Goal: Task Accomplishment & Management: Use online tool/utility

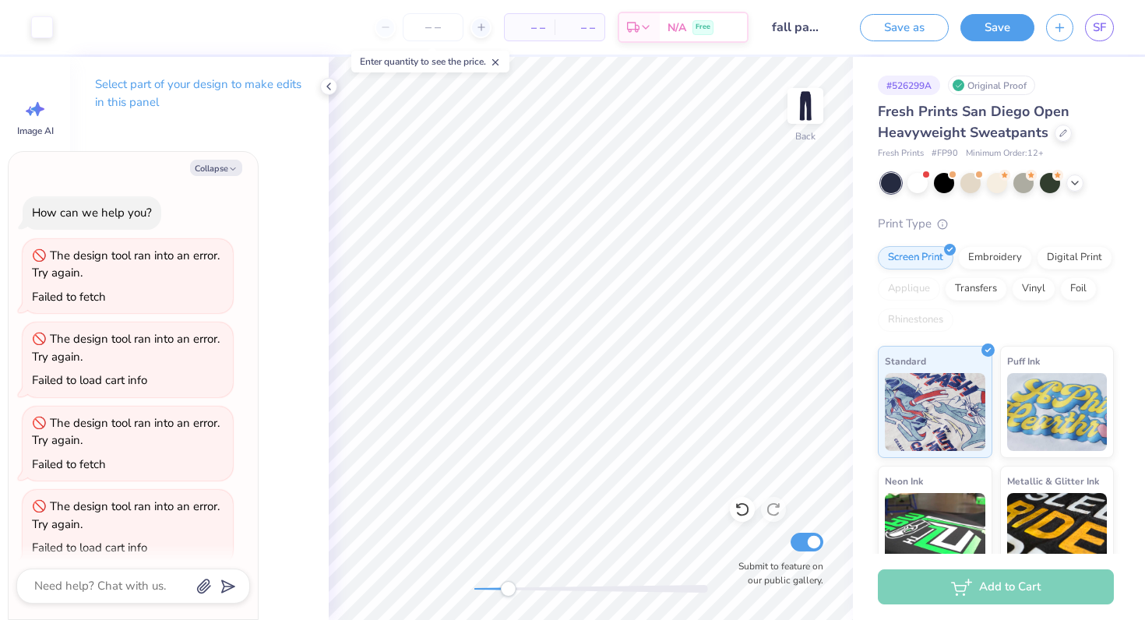
scroll to position [16, 0]
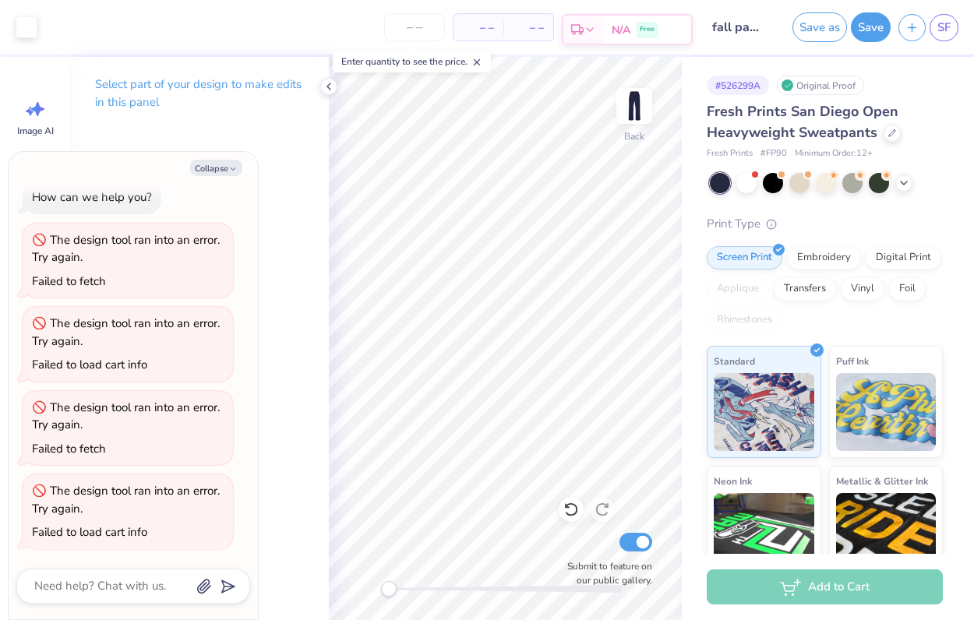
type textarea "x"
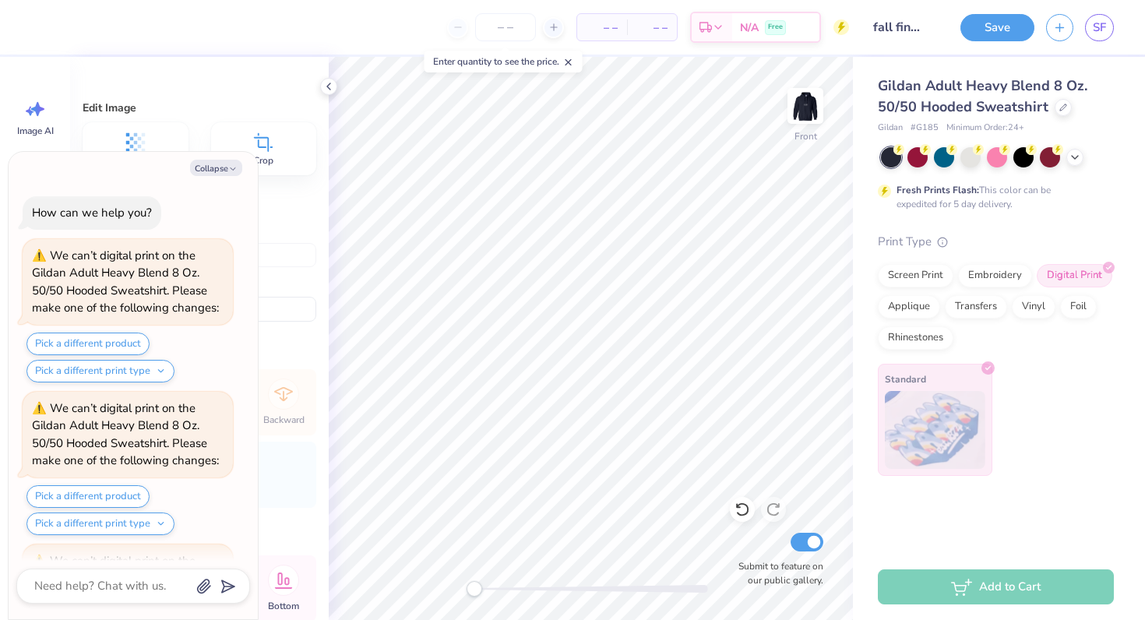
scroll to position [7646, 0]
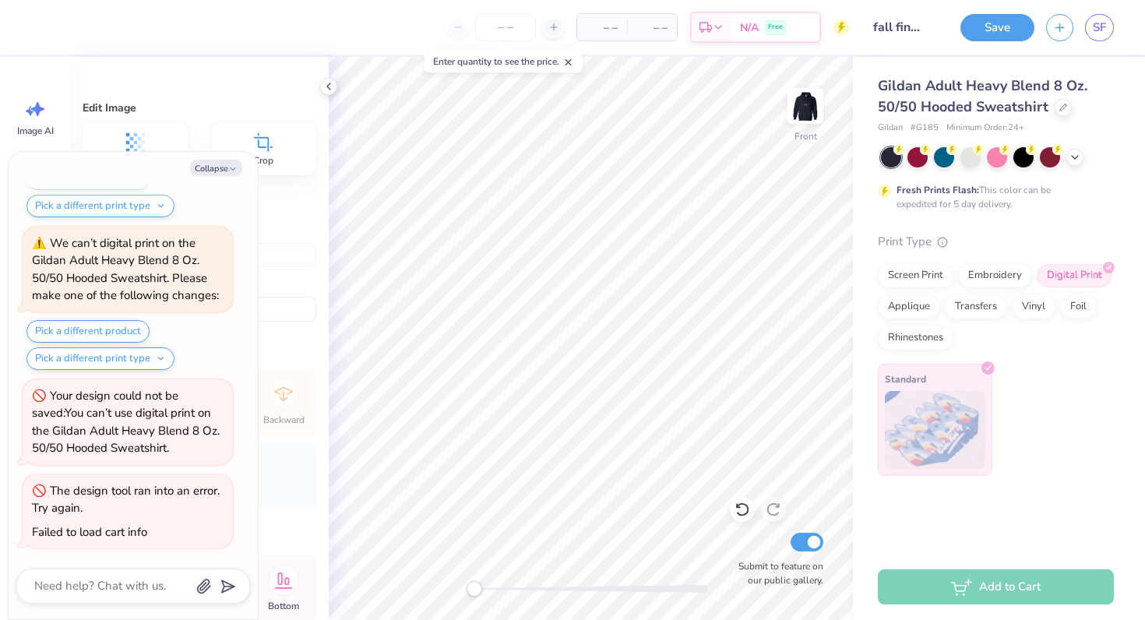
click at [325, 95] on div "Edit Image Remove BG Crop Size & Placement Width 11.59 Height 10.63 Distance 6.…" at bounding box center [199, 338] width 259 height 563
click at [326, 90] on icon at bounding box center [328, 86] width 12 height 12
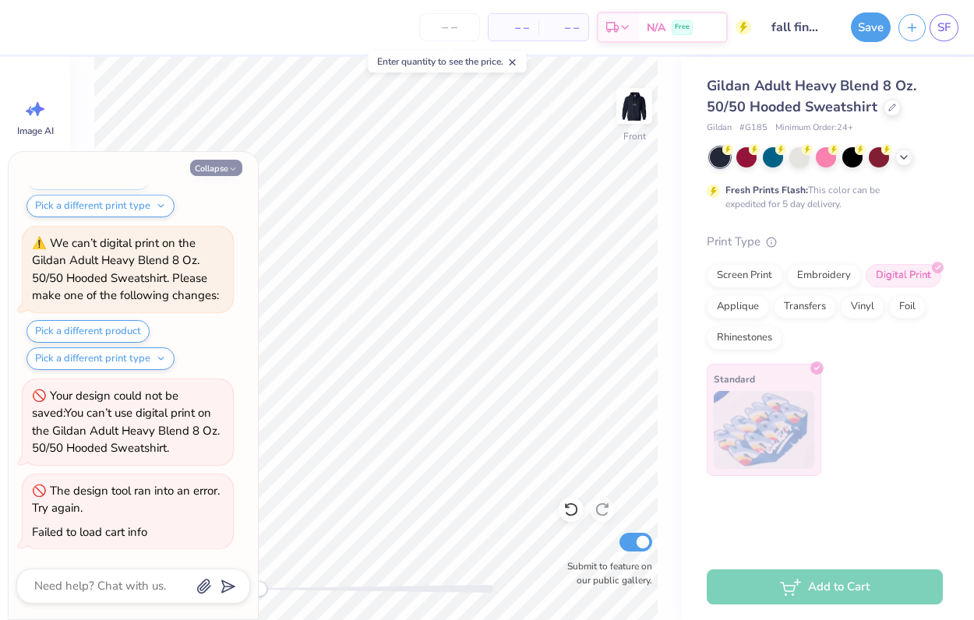
click at [219, 171] on button "Collapse" at bounding box center [216, 168] width 52 height 16
type textarea "x"
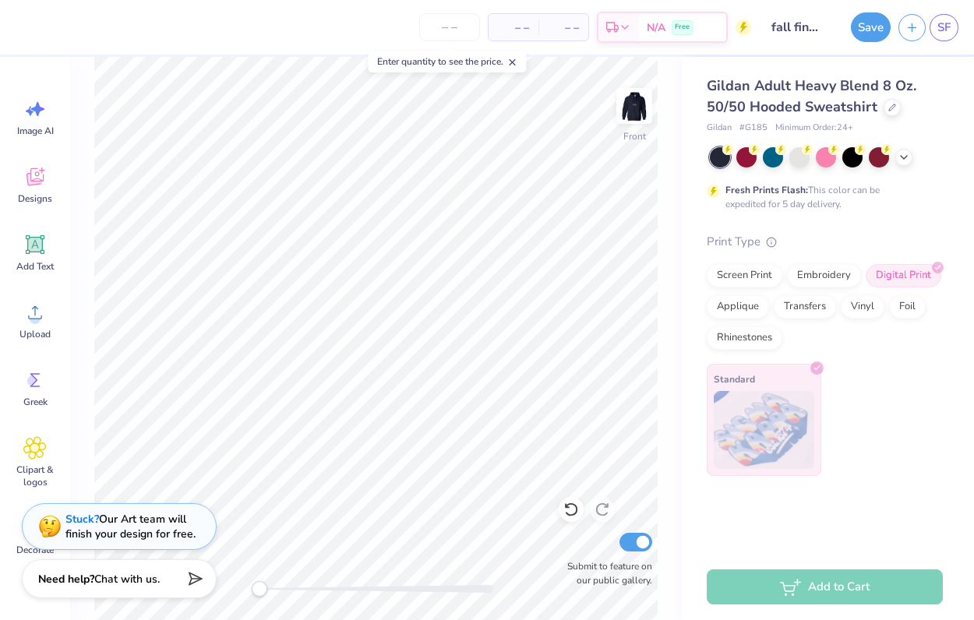
click at [516, 62] on icon at bounding box center [512, 62] width 11 height 11
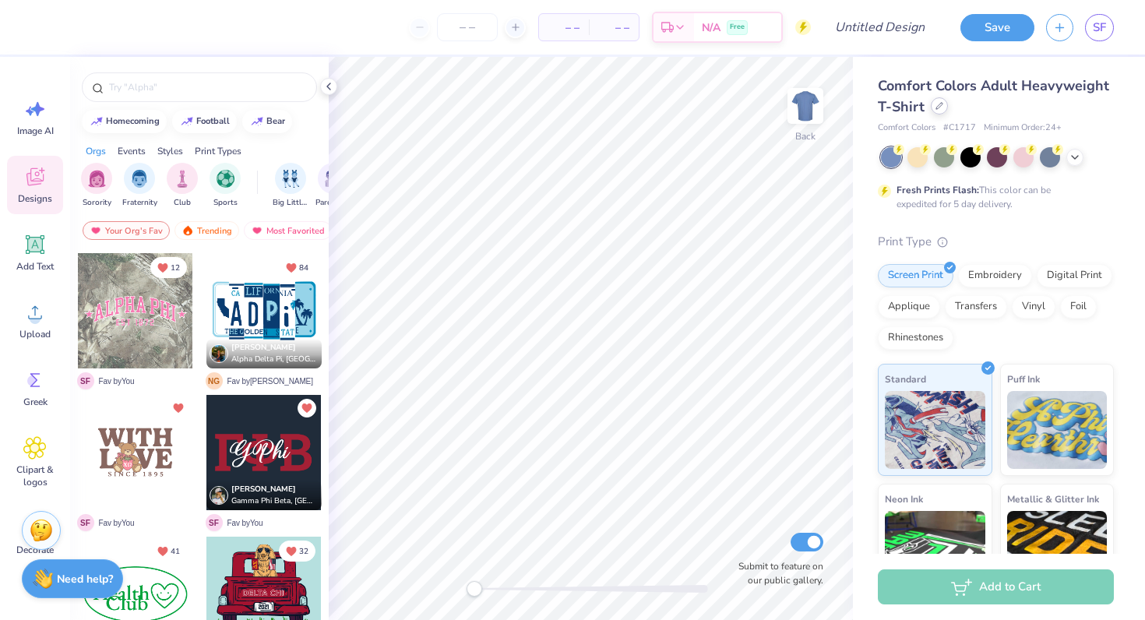
click at [939, 109] on icon at bounding box center [939, 106] width 8 height 8
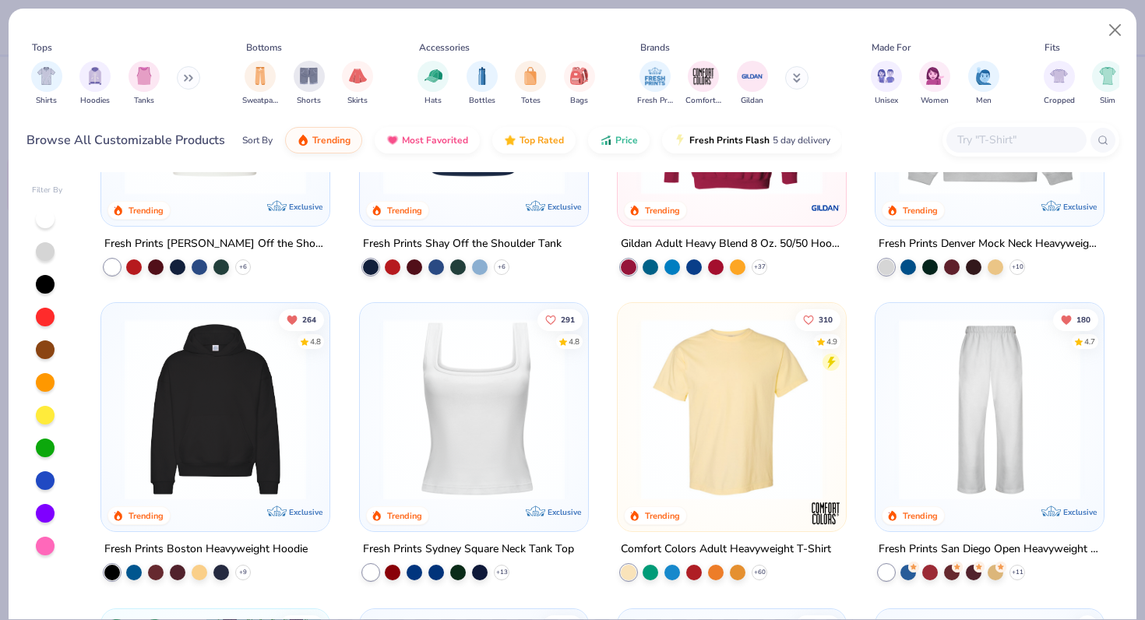
scroll to position [181, 0]
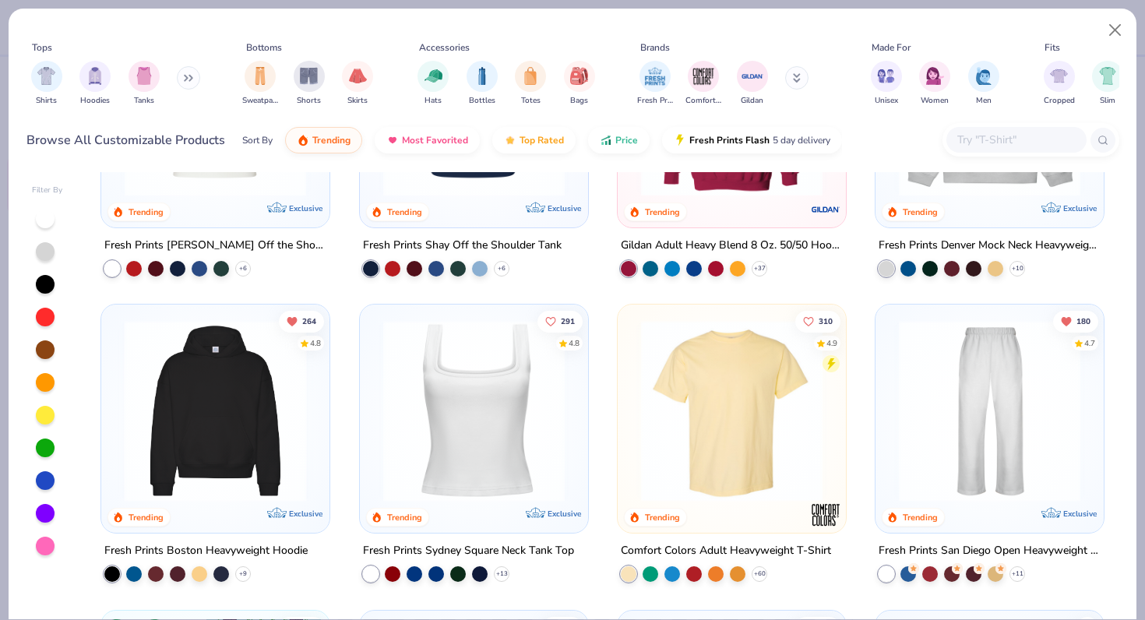
click at [117, 451] on img at bounding box center [18, 410] width 197 height 181
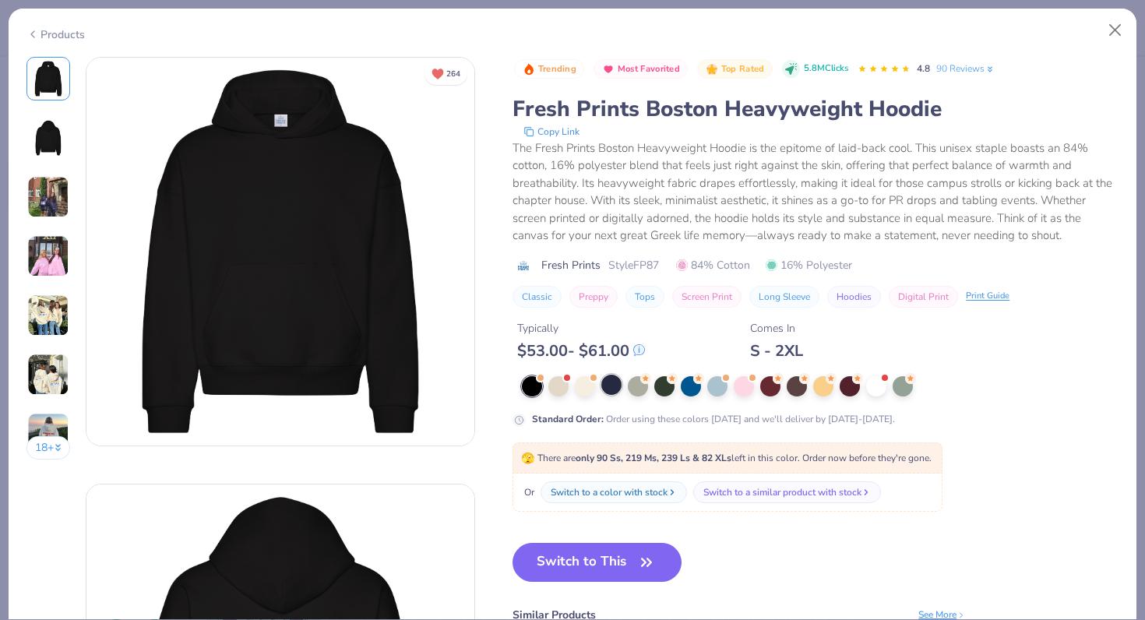
click at [614, 385] on div at bounding box center [611, 385] width 20 height 20
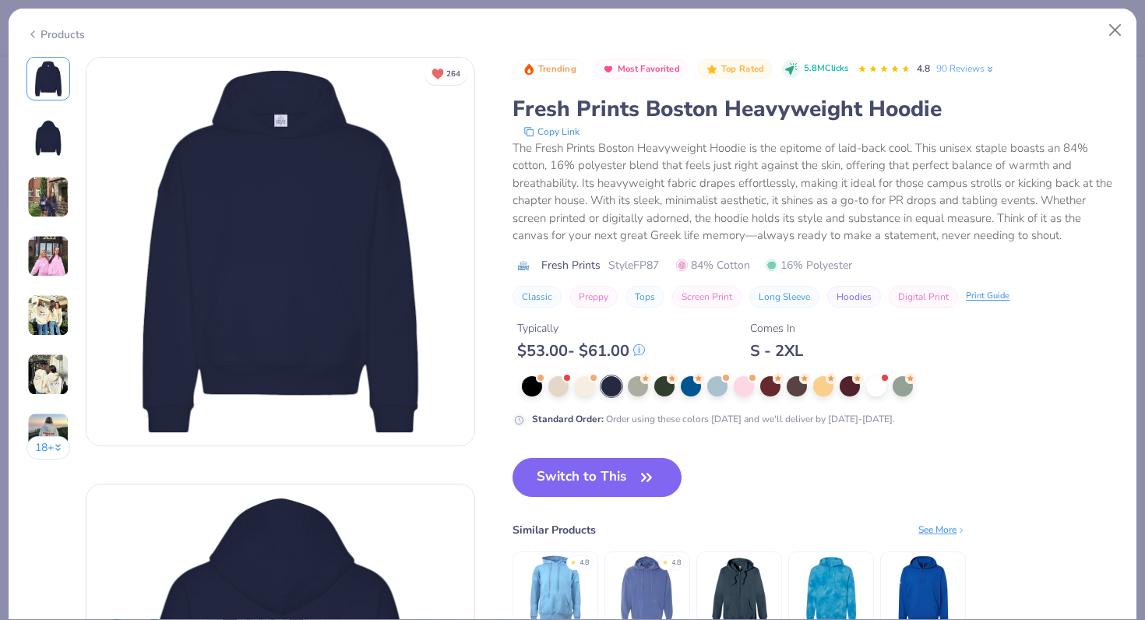
click at [39, 139] on img at bounding box center [48, 137] width 37 height 37
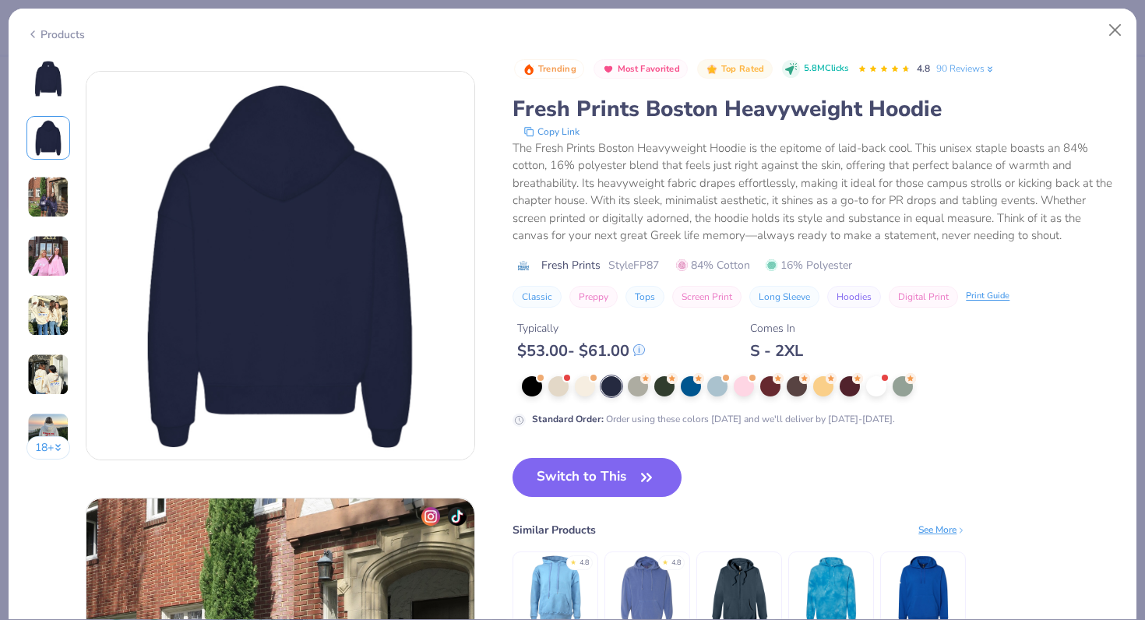
scroll to position [427, 0]
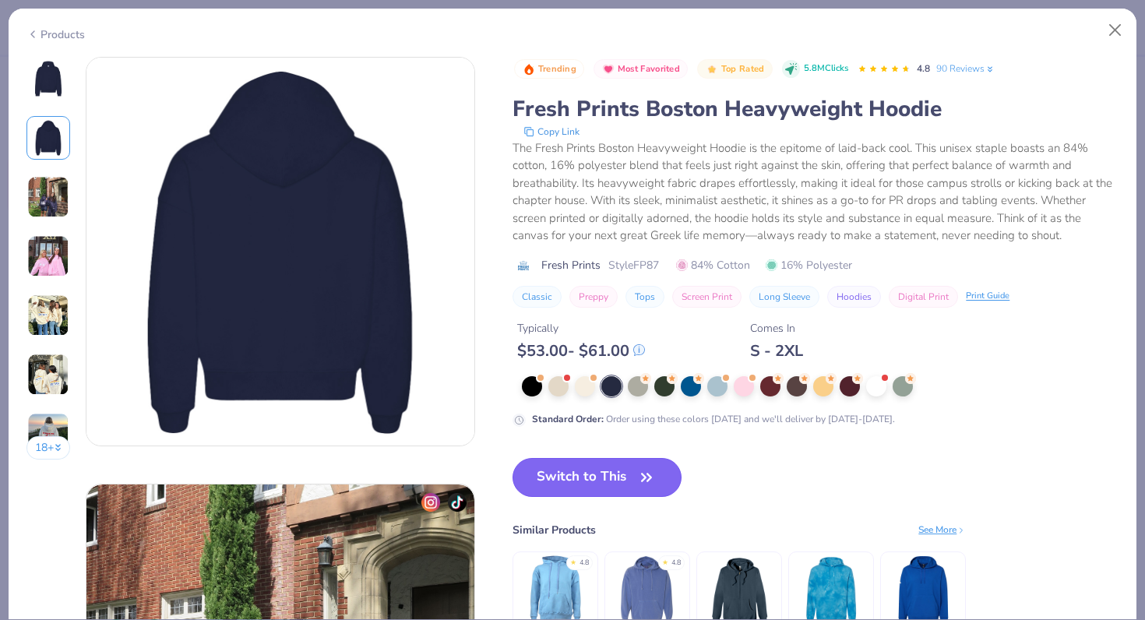
click at [636, 484] on icon "button" at bounding box center [647, 478] width 22 height 22
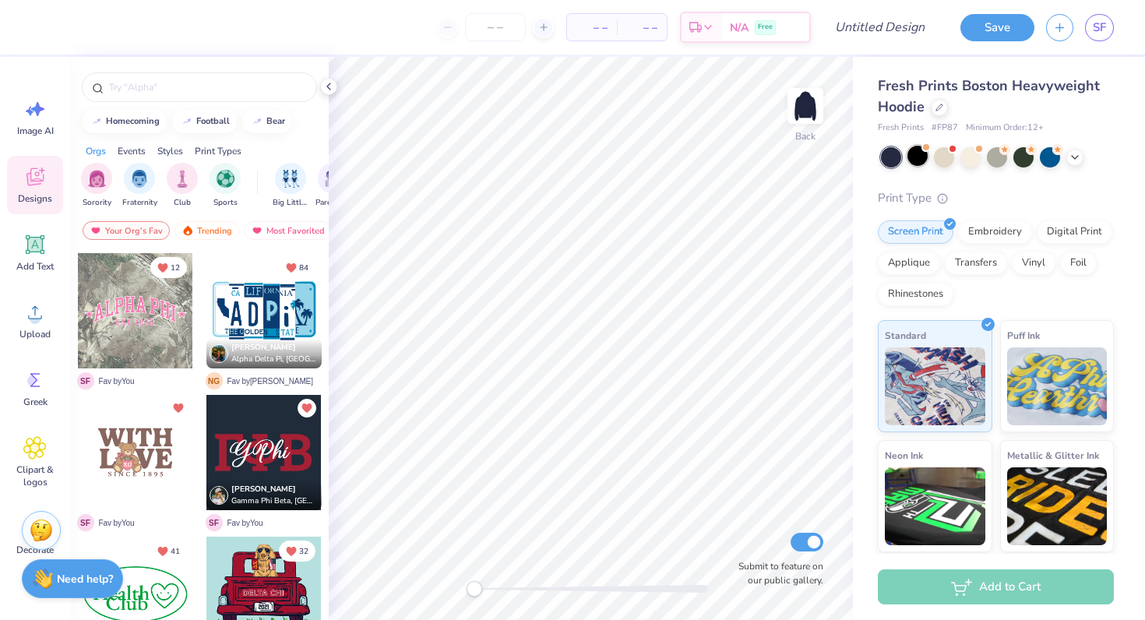
click at [921, 158] on div at bounding box center [917, 156] width 20 height 20
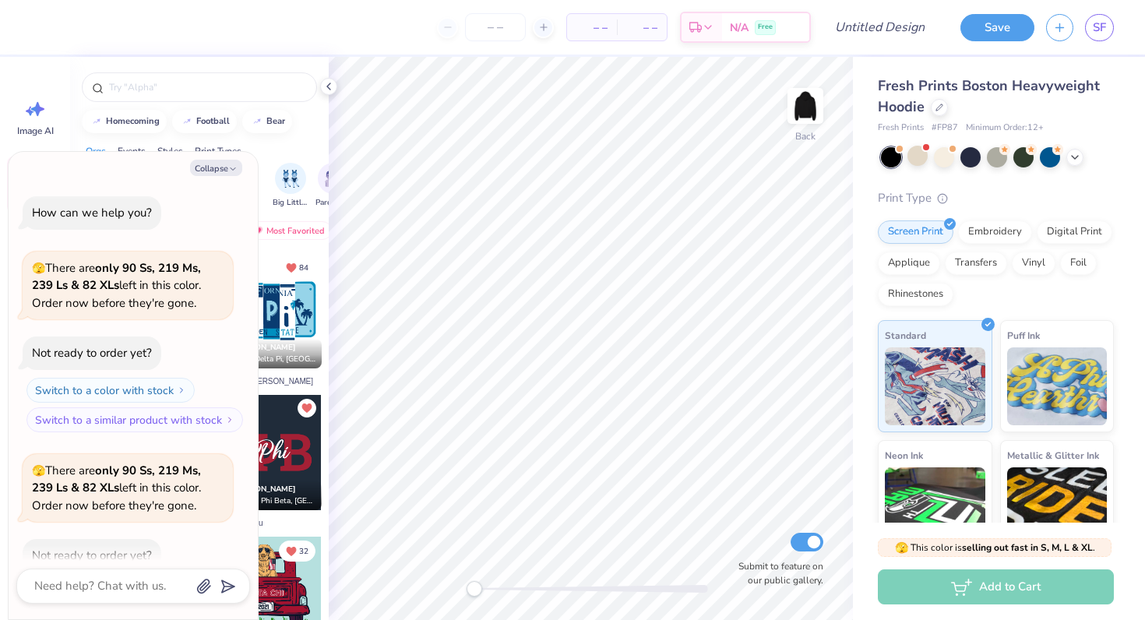
scroll to position [86, 0]
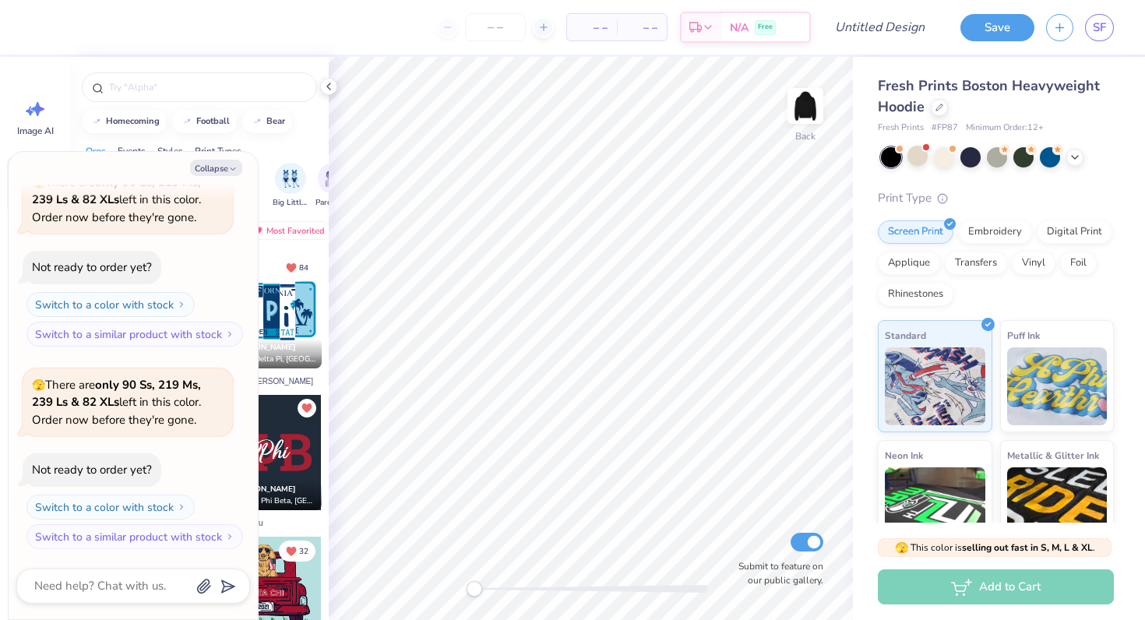
click at [1083, 157] on div at bounding box center [997, 157] width 233 height 20
click at [1073, 158] on icon at bounding box center [1075, 156] width 12 height 12
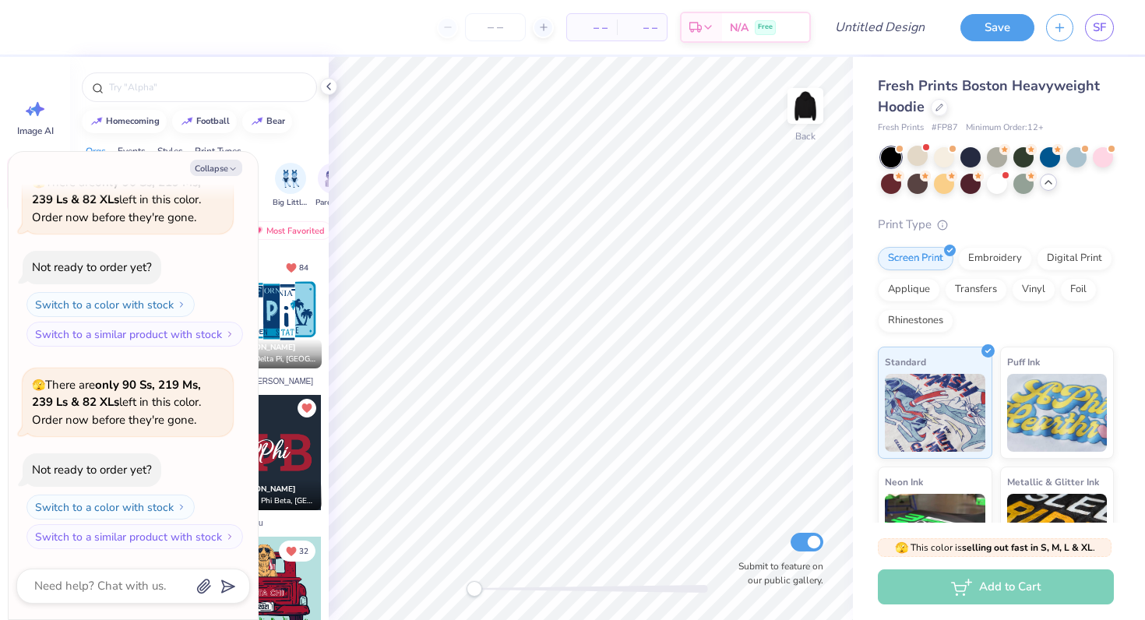
click at [895, 188] on div at bounding box center [891, 184] width 20 height 20
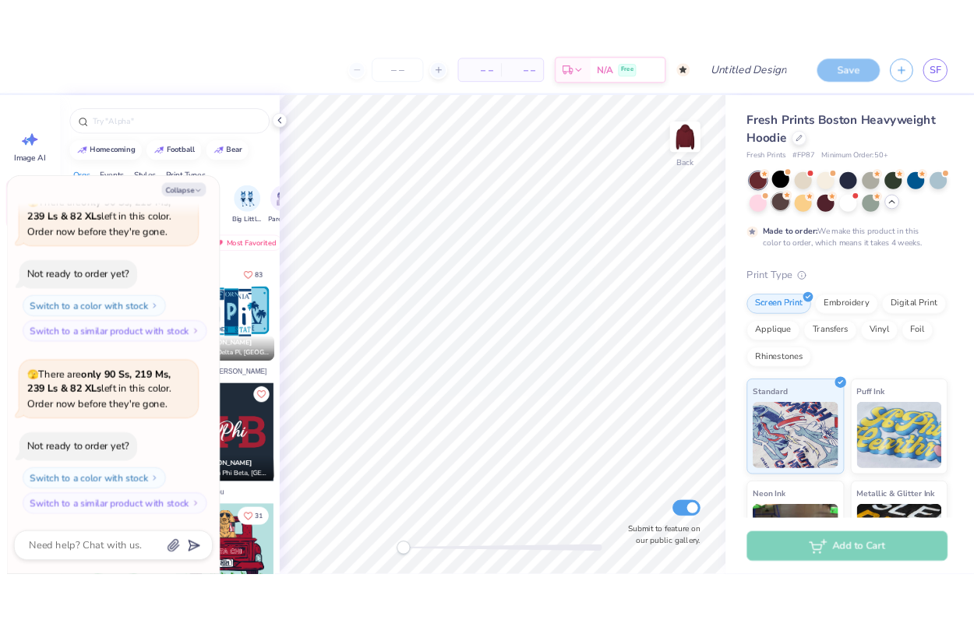
scroll to position [215, 0]
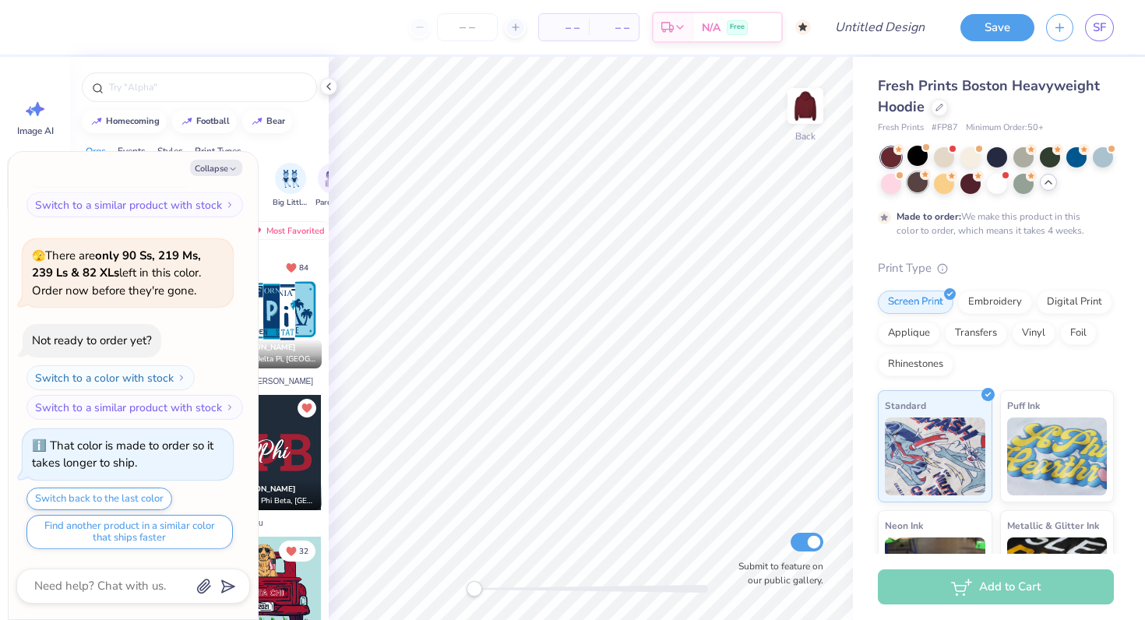
click at [923, 189] on div at bounding box center [917, 182] width 20 height 20
click at [892, 162] on div at bounding box center [891, 157] width 20 height 20
click at [967, 187] on div at bounding box center [970, 182] width 20 height 20
click at [922, 185] on div at bounding box center [917, 182] width 20 height 20
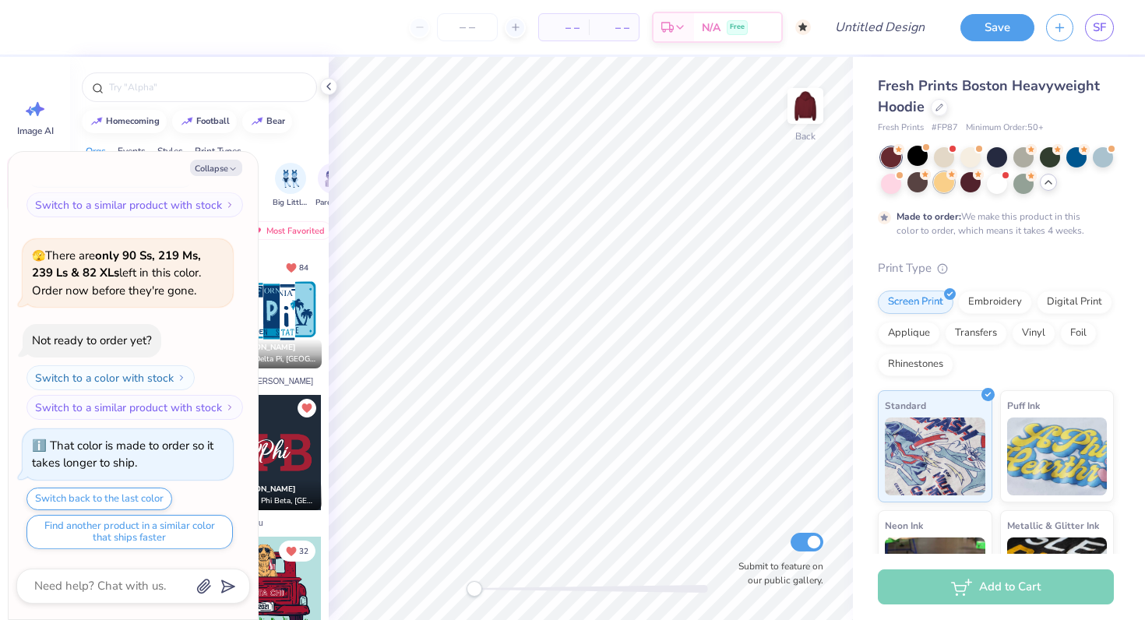
click at [942, 185] on div at bounding box center [944, 182] width 20 height 20
click at [947, 188] on div at bounding box center [944, 182] width 20 height 20
click at [966, 187] on div at bounding box center [970, 182] width 20 height 20
click at [942, 188] on div at bounding box center [944, 182] width 20 height 20
click at [331, 85] on icon at bounding box center [328, 86] width 12 height 12
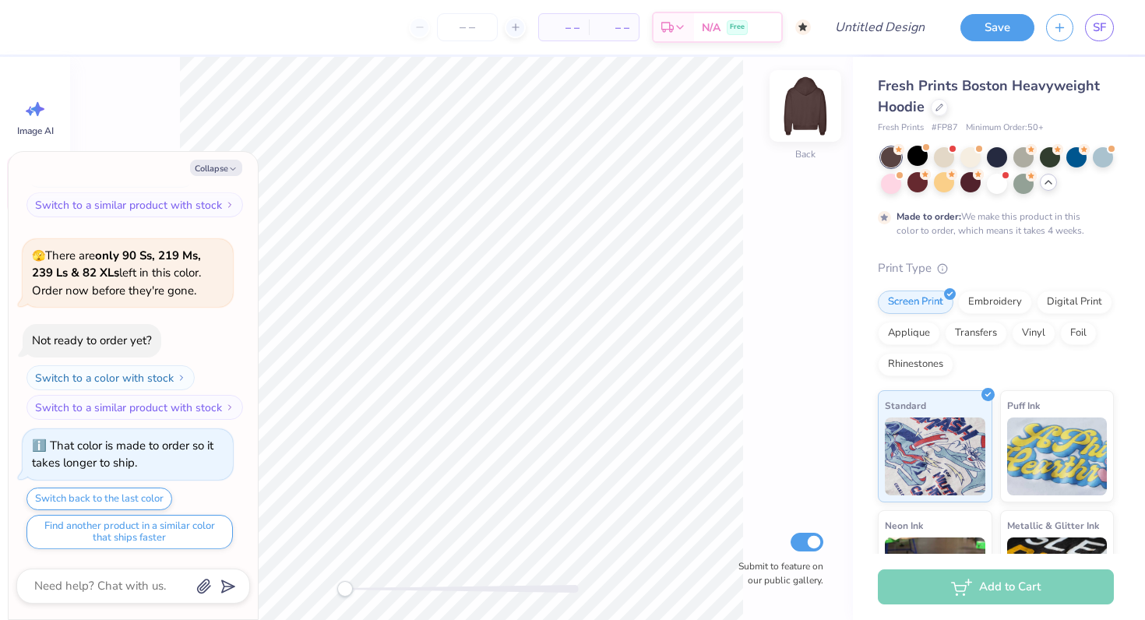
click at [811, 114] on img at bounding box center [805, 106] width 62 height 62
click at [230, 164] on icon "button" at bounding box center [232, 168] width 9 height 9
type textarea "x"
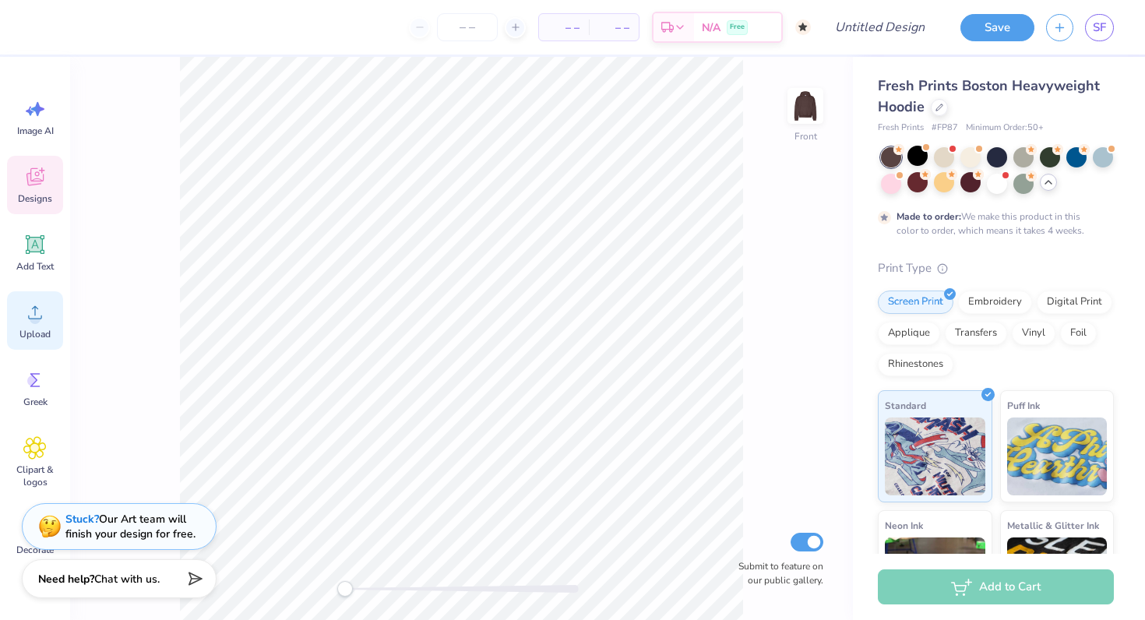
click at [43, 328] on span "Upload" at bounding box center [34, 334] width 31 height 12
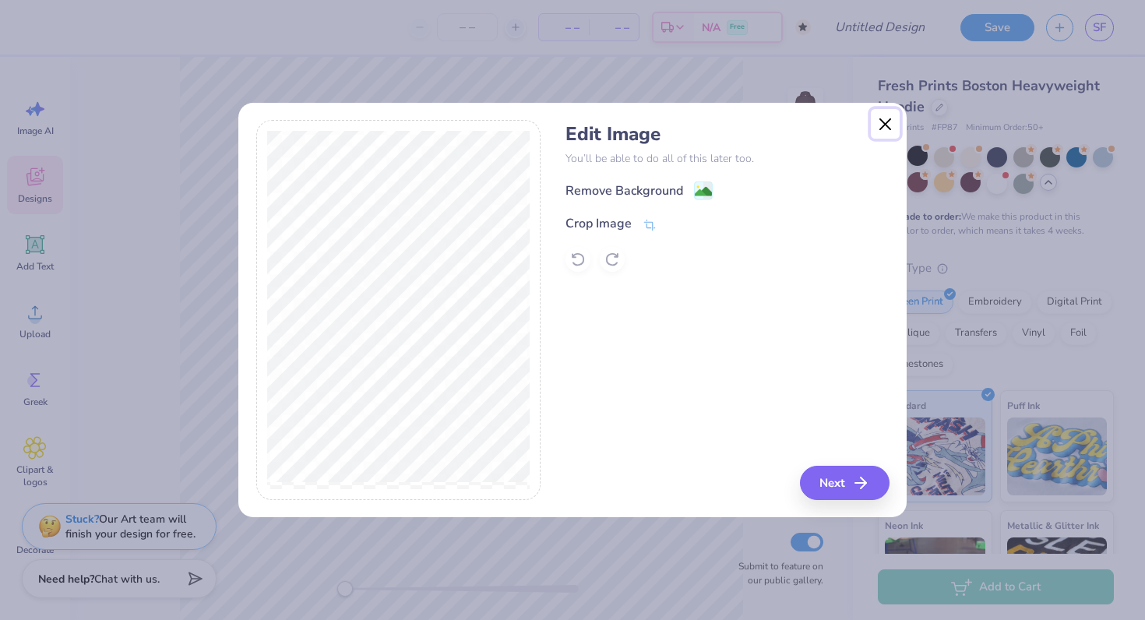
click at [886, 125] on button "Close" at bounding box center [886, 124] width 30 height 30
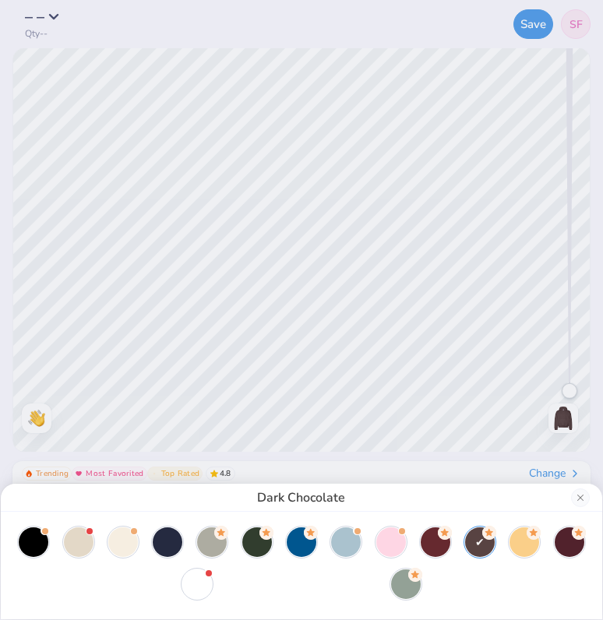
click at [16, 194] on div "Dark Chocolate" at bounding box center [301, 310] width 603 height 620
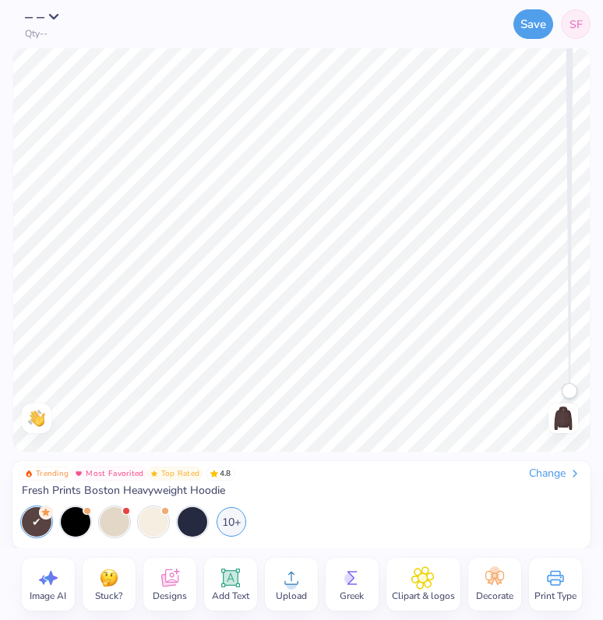
drag, startPoint x: 5, startPoint y: 190, endPoint x: -24, endPoint y: 189, distance: 29.6
click at [0, 189] on html "– – Qty -- Save SF Image AI Stuck? Designs Add Text Upload Greek Clipart & logo…" at bounding box center [301, 310] width 603 height 620
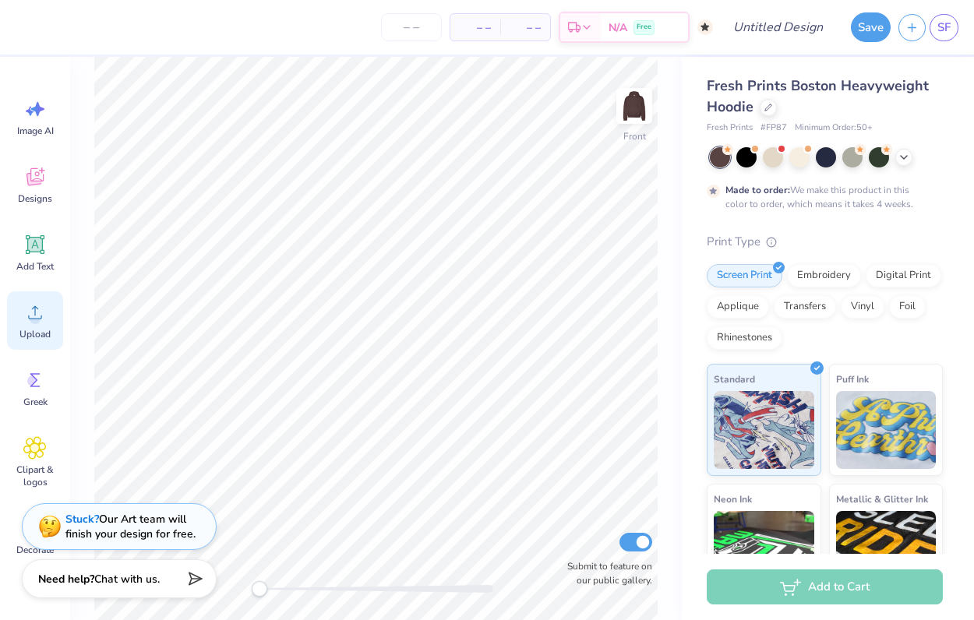
click at [48, 309] on div "Upload" at bounding box center [35, 320] width 56 height 58
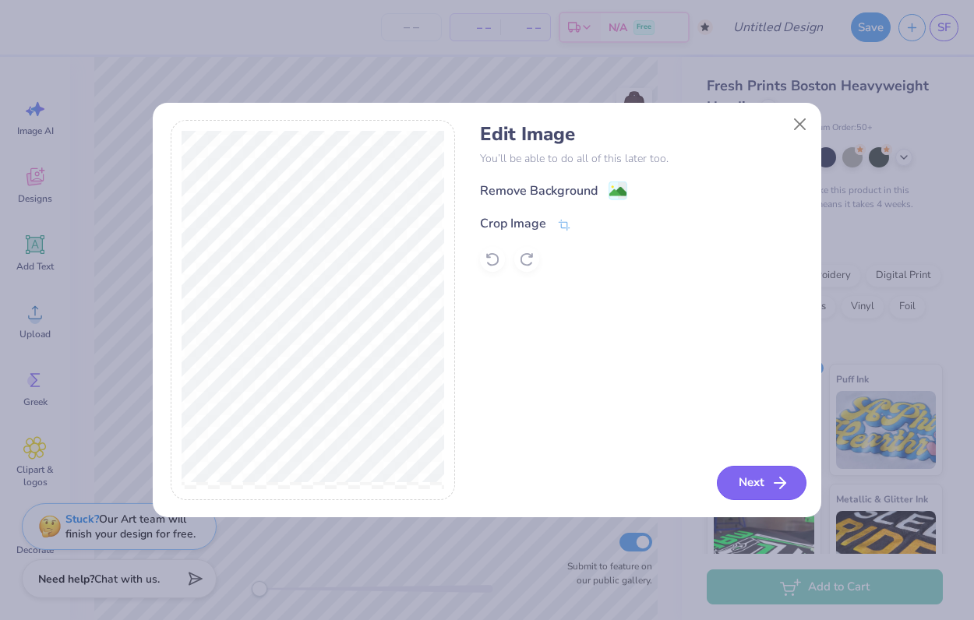
click at [761, 483] on button "Next" at bounding box center [762, 483] width 90 height 34
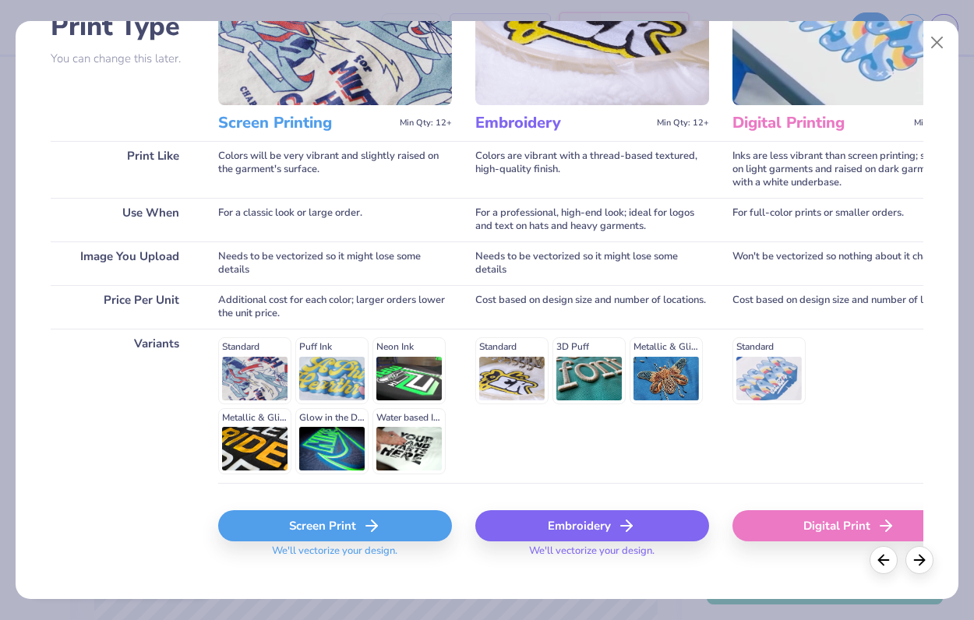
scroll to position [157, 0]
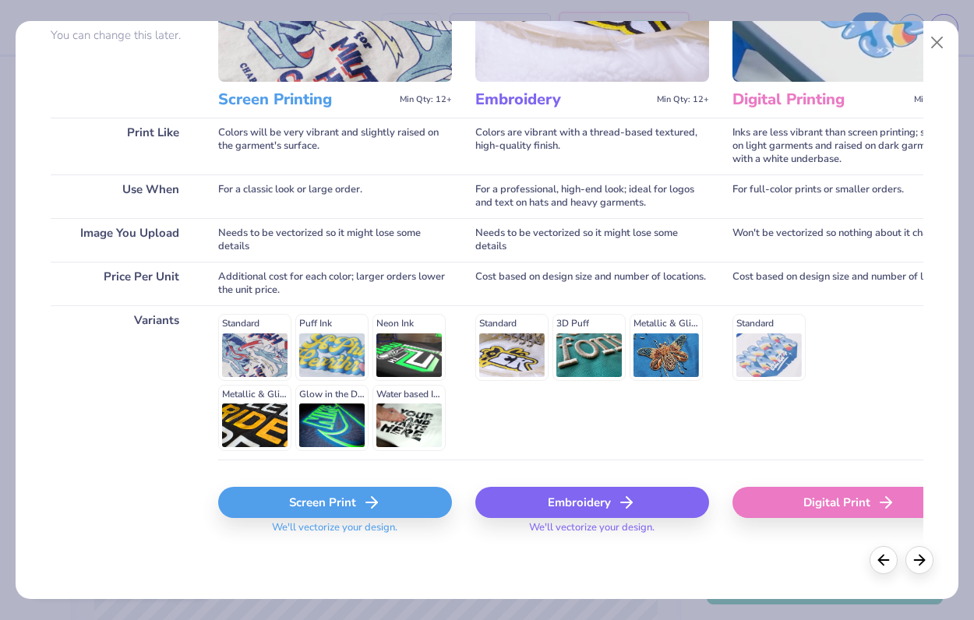
click at [398, 508] on div "Screen Print" at bounding box center [335, 502] width 234 height 31
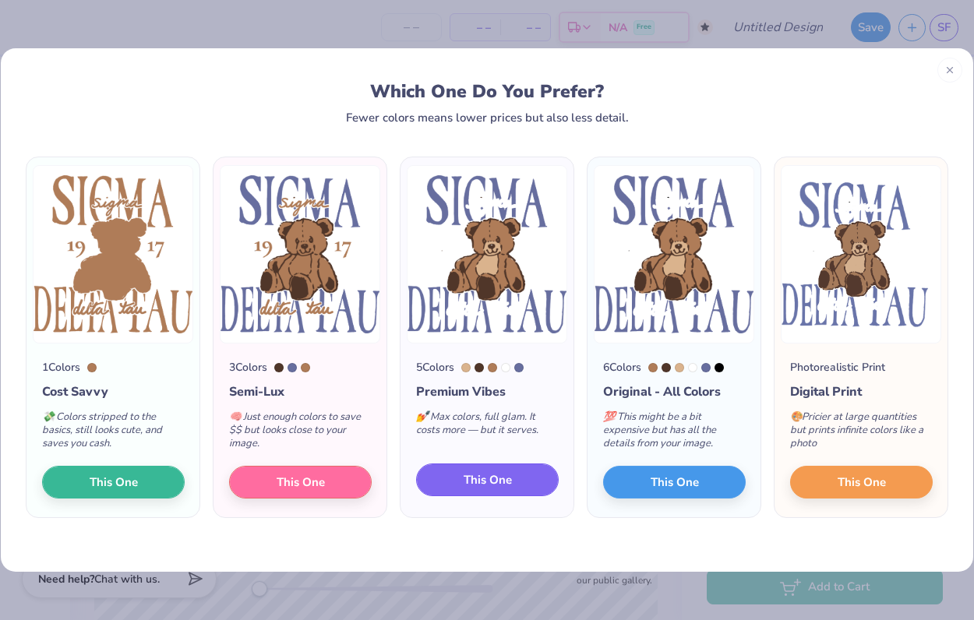
click at [499, 477] on span "This One" at bounding box center [487, 480] width 48 height 18
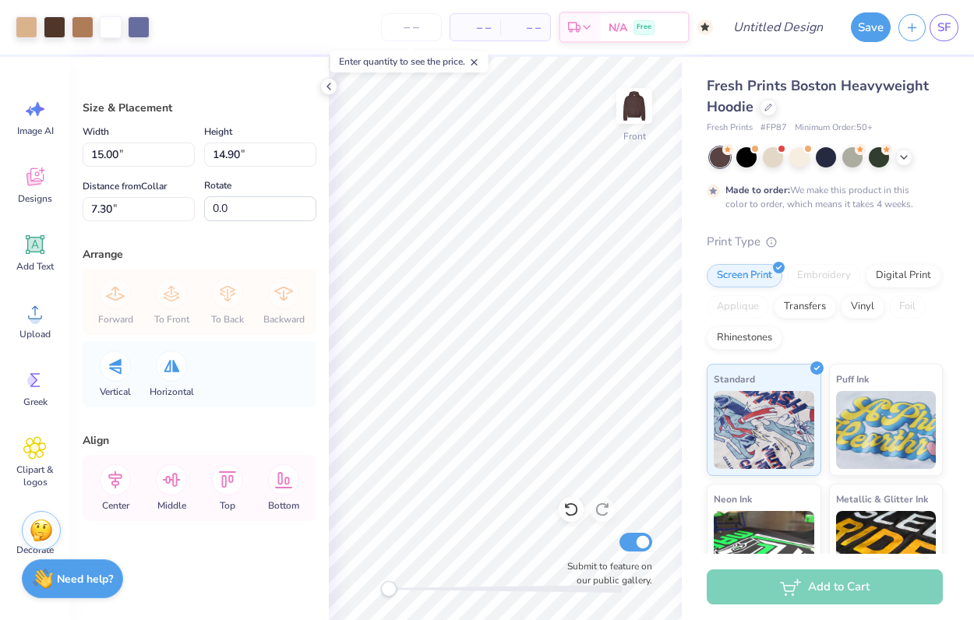
type input "11.58"
type input "11.51"
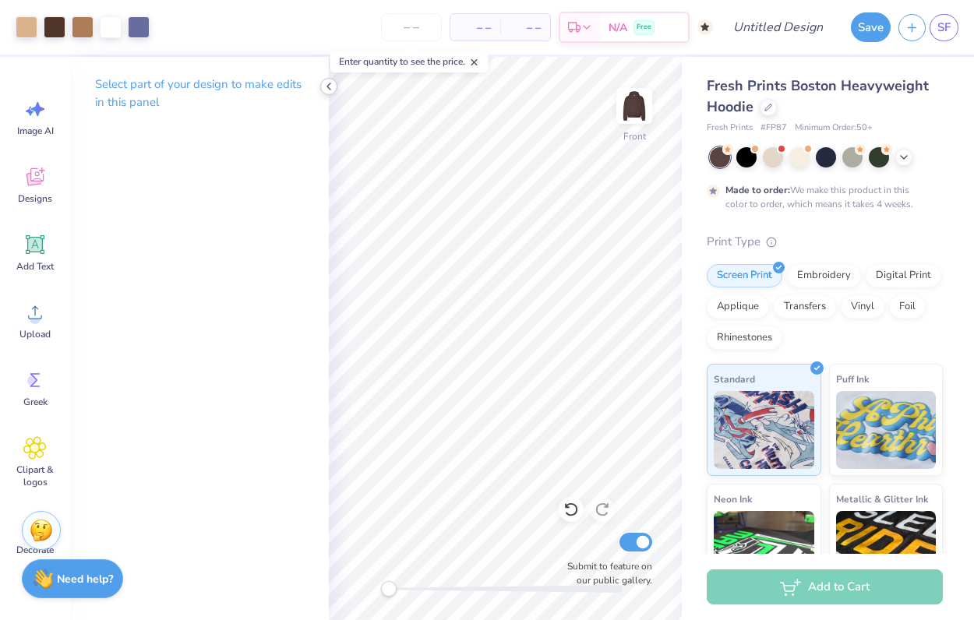
click at [329, 87] on icon at bounding box center [328, 86] width 12 height 12
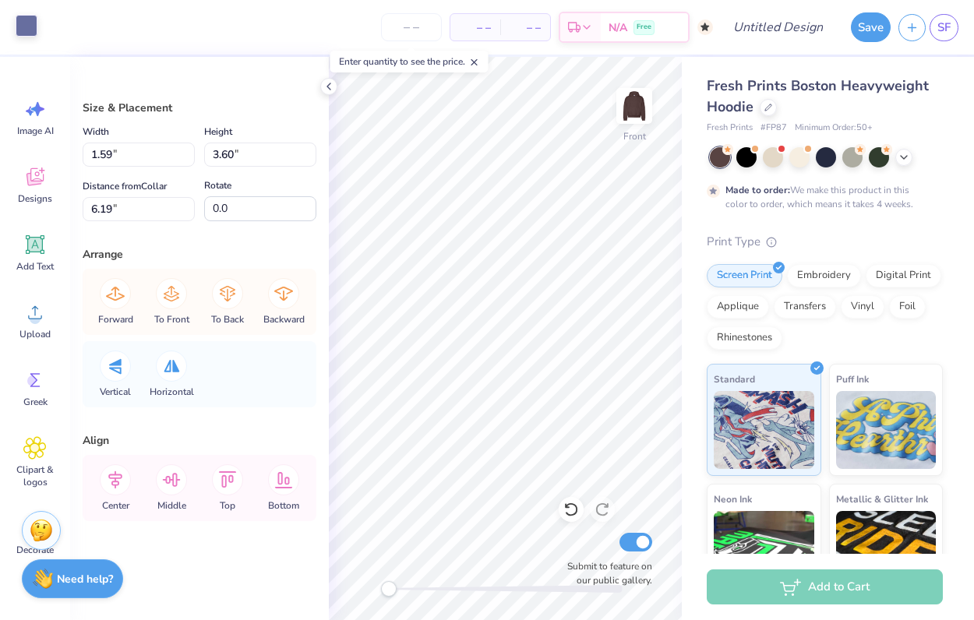
click at [27, 23] on div at bounding box center [27, 26] width 22 height 22
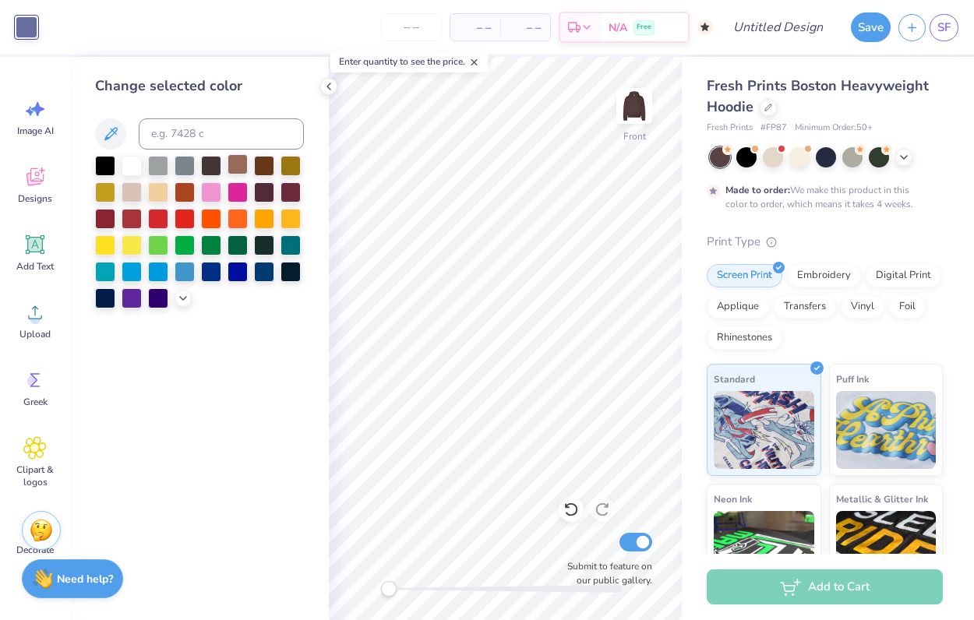
click at [238, 163] on div at bounding box center [237, 164] width 20 height 20
click at [108, 127] on icon at bounding box center [110, 134] width 19 height 19
click at [178, 306] on div at bounding box center [199, 232] width 209 height 153
click at [179, 298] on icon at bounding box center [183, 297] width 12 height 12
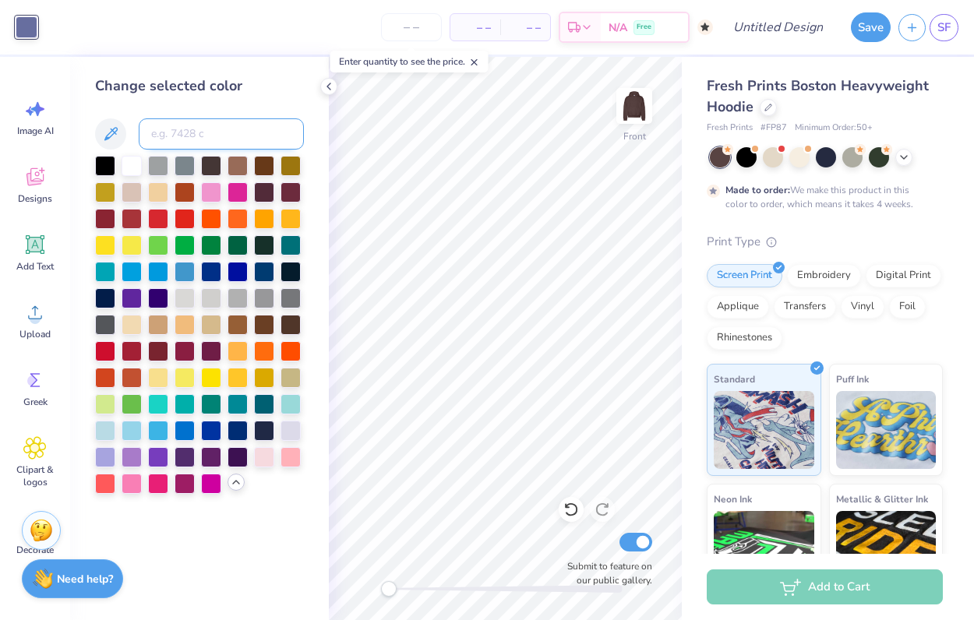
click at [200, 137] on input at bounding box center [221, 133] width 165 height 31
click at [118, 136] on icon at bounding box center [110, 134] width 19 height 19
click at [240, 511] on div "Change selected color" at bounding box center [199, 338] width 259 height 563
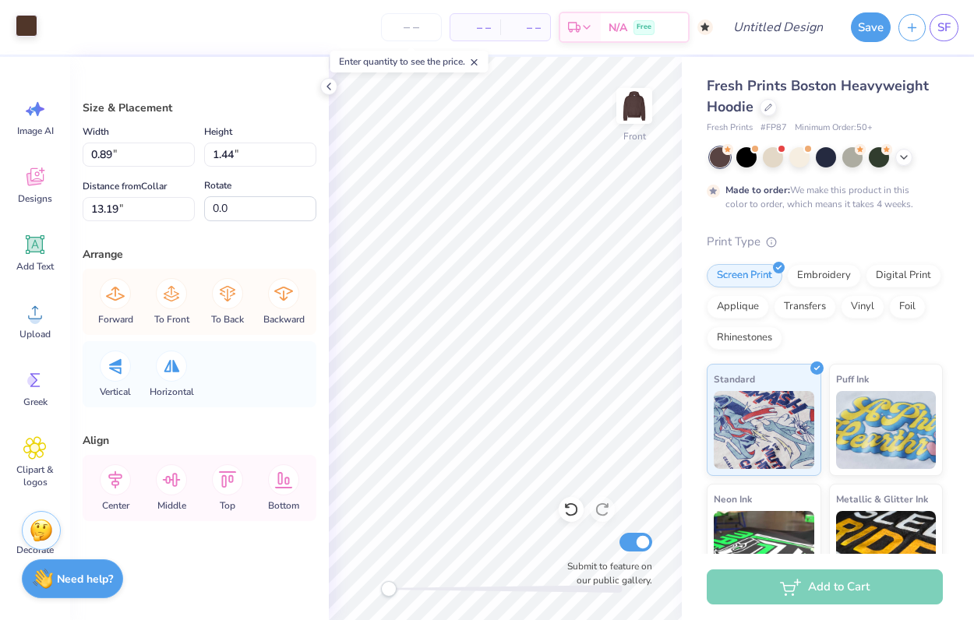
click at [24, 28] on div at bounding box center [27, 26] width 22 height 22
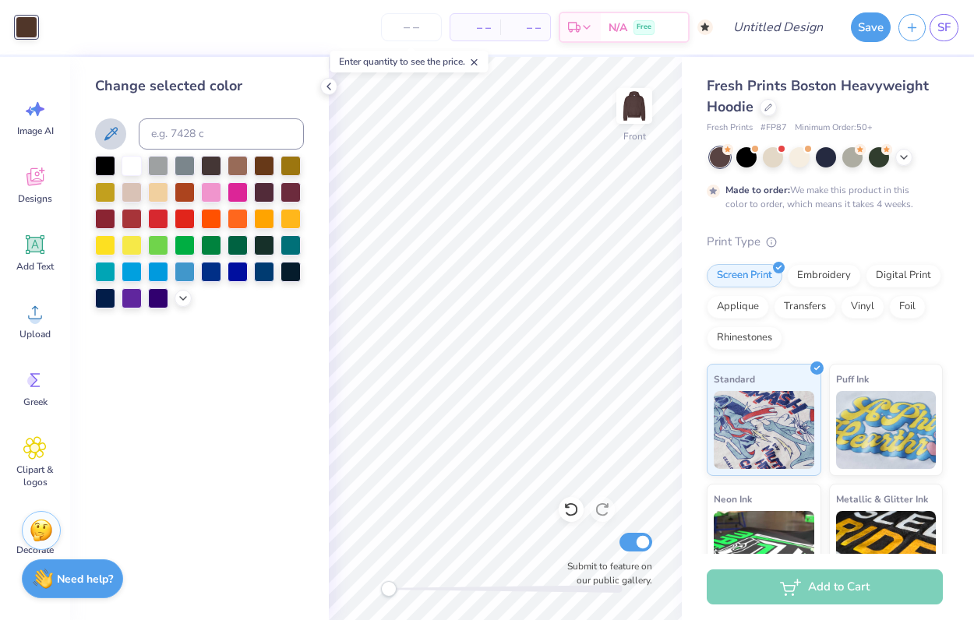
click at [116, 137] on icon at bounding box center [110, 134] width 19 height 19
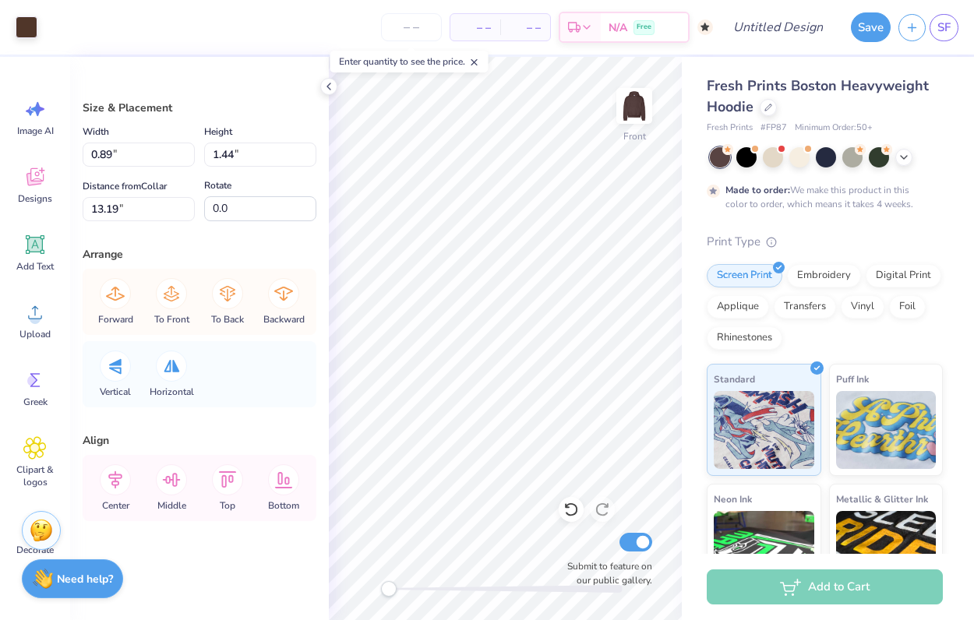
click at [30, 12] on div "Art colors" at bounding box center [18, 27] width 37 height 55
click at [30, 25] on div at bounding box center [27, 26] width 22 height 22
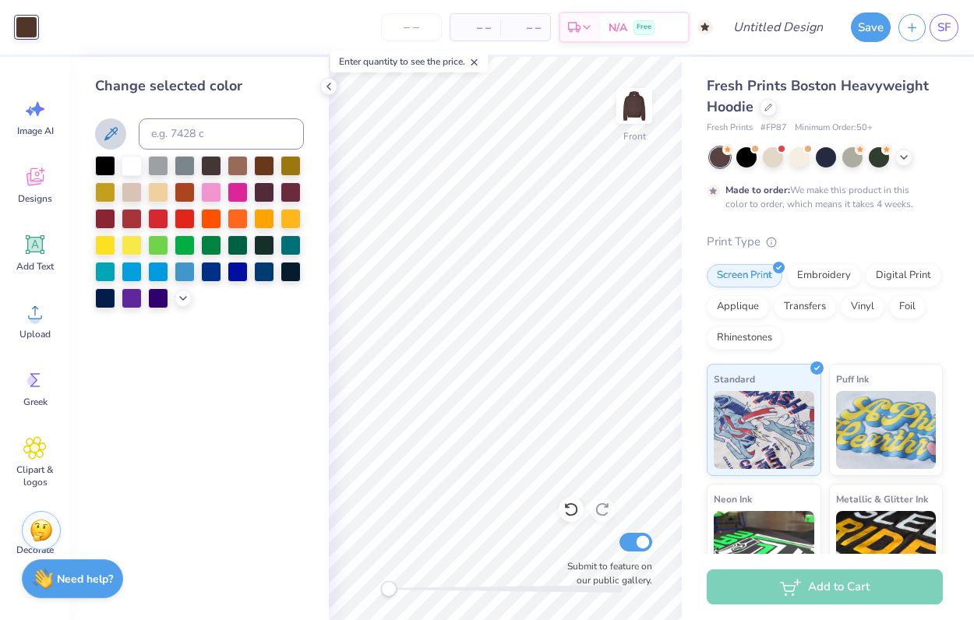
click at [117, 133] on icon at bounding box center [110, 134] width 19 height 19
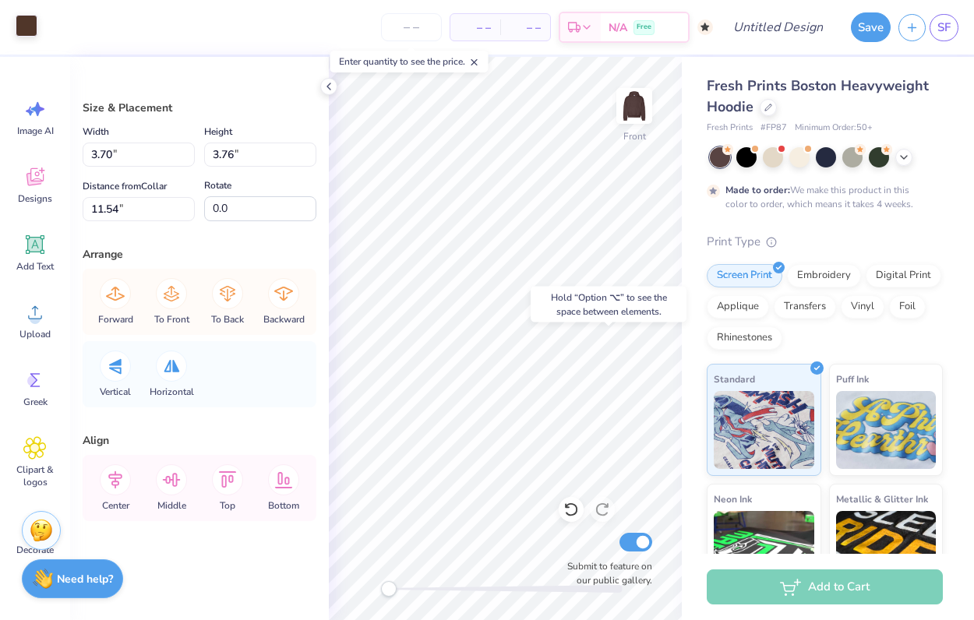
click at [23, 26] on div at bounding box center [27, 26] width 22 height 22
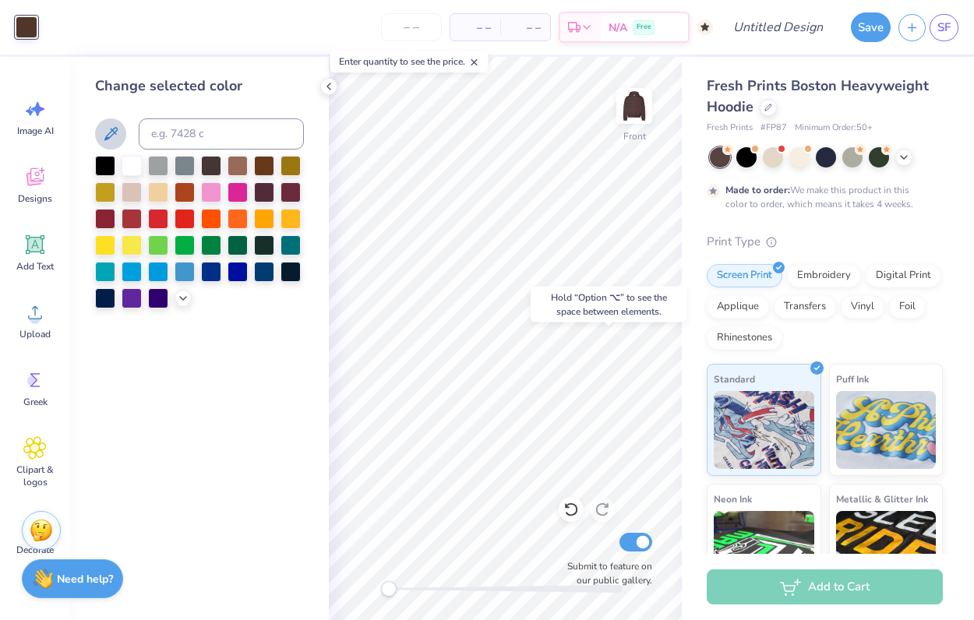
click at [120, 136] on button at bounding box center [110, 133] width 31 height 31
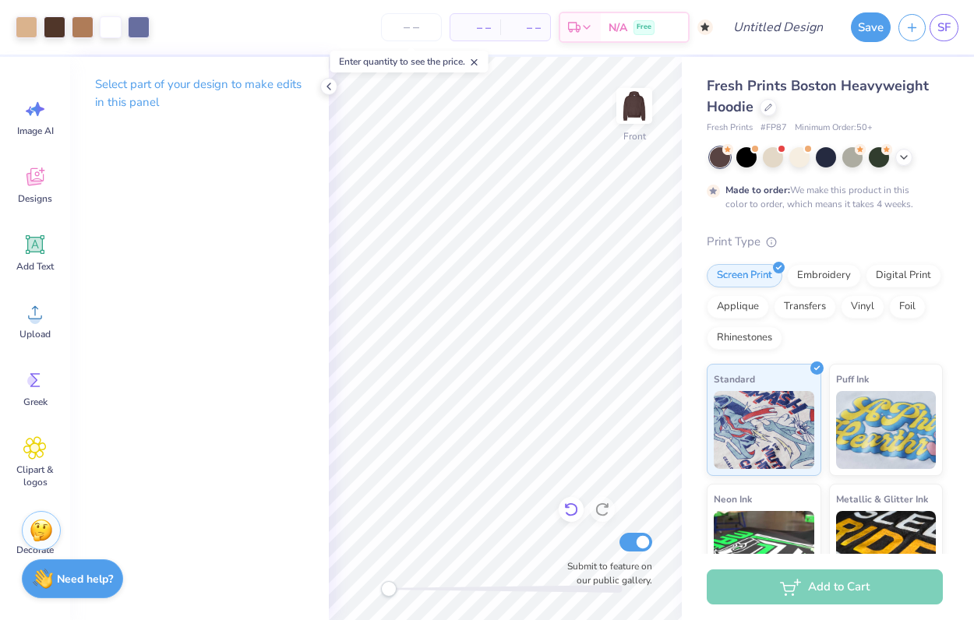
click at [571, 507] on icon at bounding box center [571, 510] width 16 height 16
click at [594, 499] on div at bounding box center [602, 509] width 25 height 25
click at [573, 506] on icon at bounding box center [571, 510] width 16 height 16
click at [563, 513] on icon at bounding box center [571, 510] width 16 height 16
click at [565, 513] on icon at bounding box center [570, 510] width 13 height 14
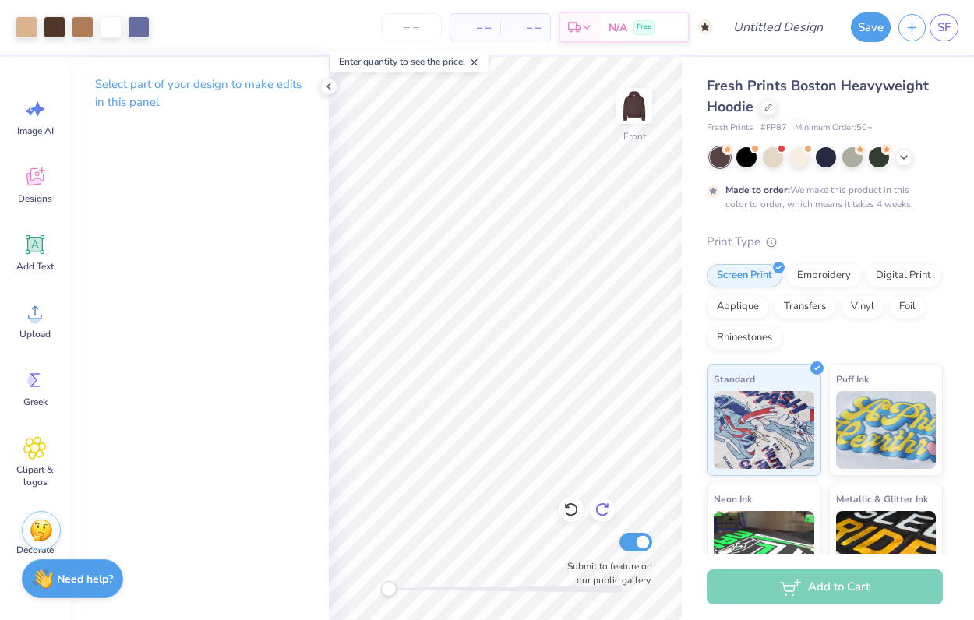
click at [595, 509] on icon at bounding box center [602, 510] width 16 height 16
click at [598, 511] on icon at bounding box center [602, 510] width 16 height 16
click at [565, 506] on icon at bounding box center [566, 506] width 3 height 3
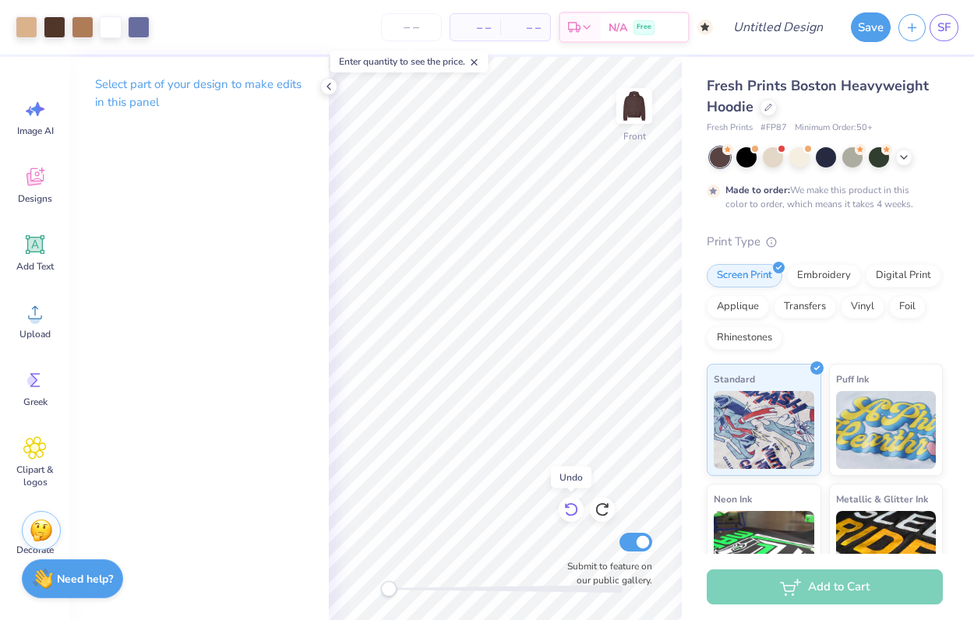
click at [565, 506] on icon at bounding box center [566, 506] width 3 height 3
click at [330, 91] on icon at bounding box center [328, 86] width 12 height 12
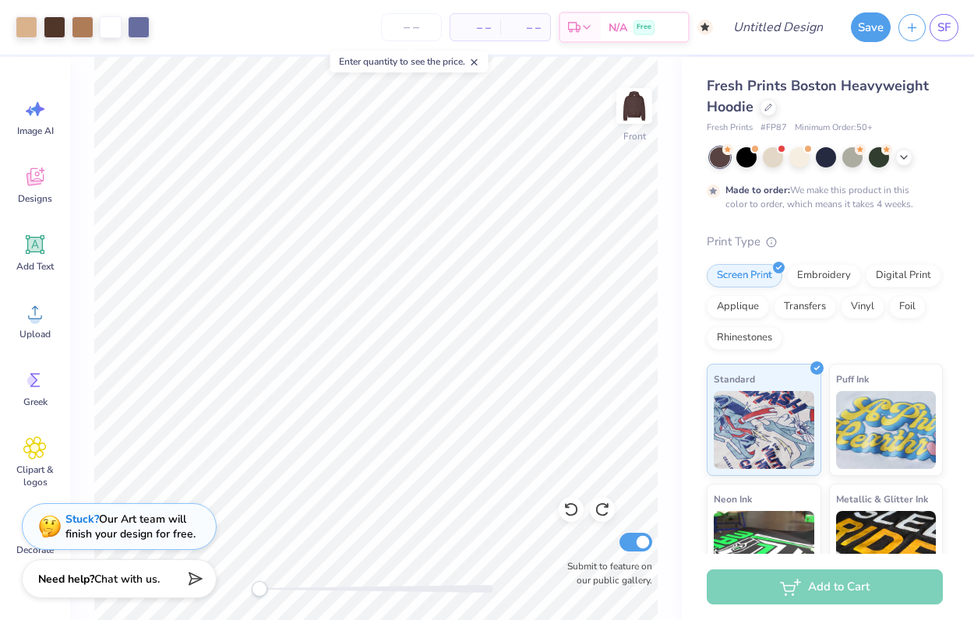
click at [33, 7] on div "Art colors" at bounding box center [75, 27] width 150 height 55
